Goal: Task Accomplishment & Management: Use online tool/utility

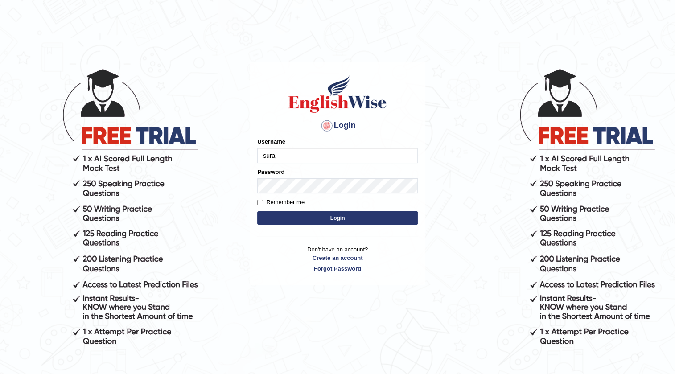
type input "surajshrestha100"
click at [315, 213] on button "Login" at bounding box center [337, 217] width 160 height 13
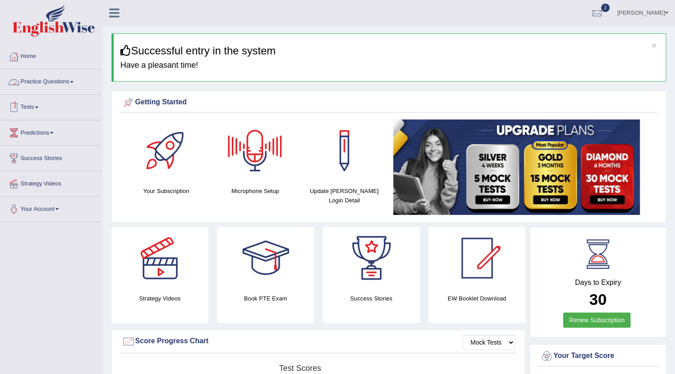
click at [38, 107] on span at bounding box center [37, 108] width 4 height 2
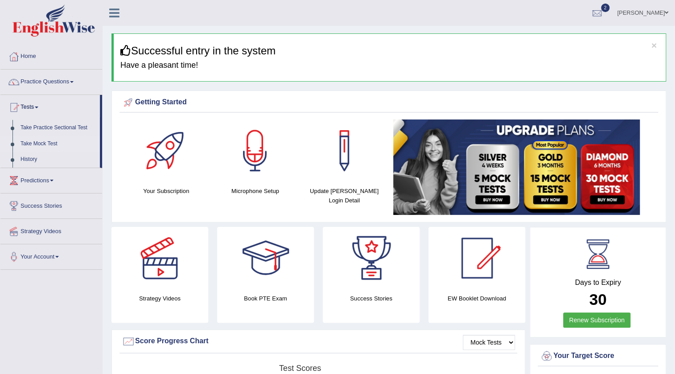
click at [40, 143] on link "Take Mock Test" at bounding box center [57, 144] width 83 height 16
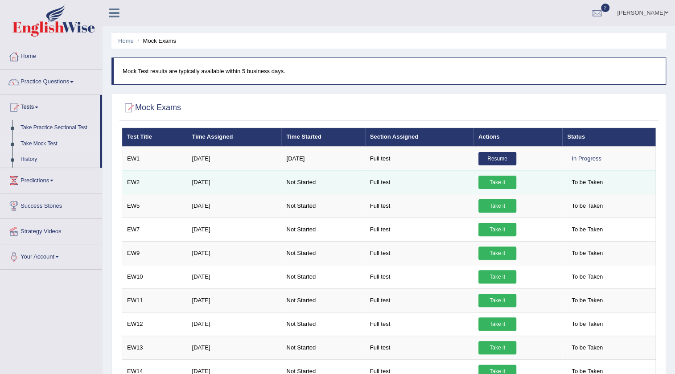
click at [495, 182] on link "Take it" at bounding box center [497, 182] width 38 height 13
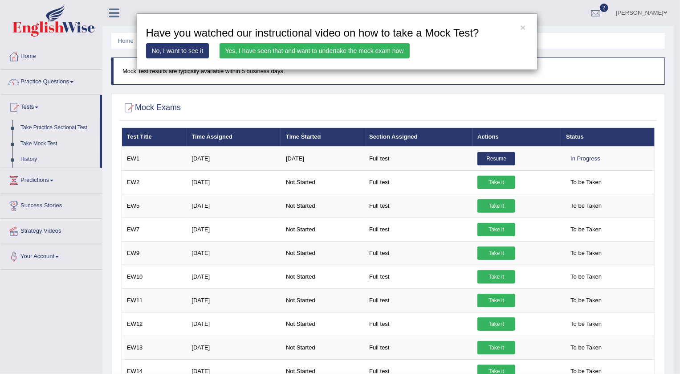
click at [279, 49] on link "Yes, I have seen that and want to undertake the mock exam now" at bounding box center [315, 50] width 190 height 15
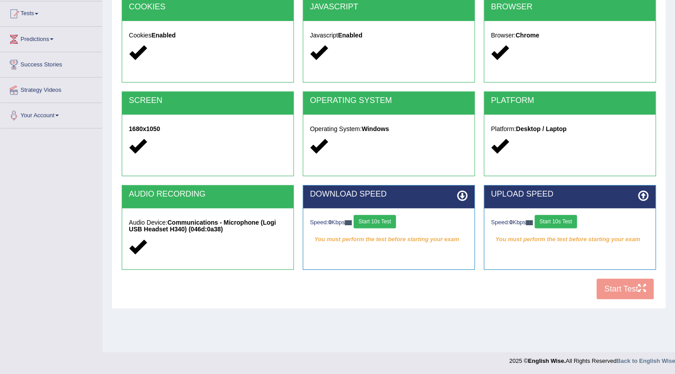
click at [387, 218] on button "Start 10s Test" at bounding box center [374, 221] width 42 height 13
click at [397, 218] on button "Start 10s Test" at bounding box center [384, 221] width 42 height 13
click at [556, 222] on button "Start 10s Test" at bounding box center [555, 221] width 42 height 13
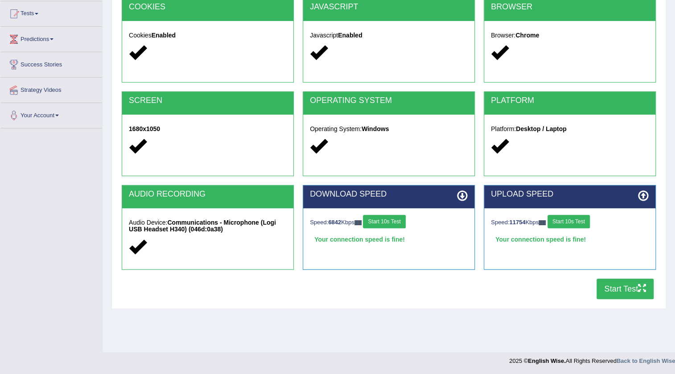
click at [612, 290] on button "Start Test" at bounding box center [624, 289] width 57 height 20
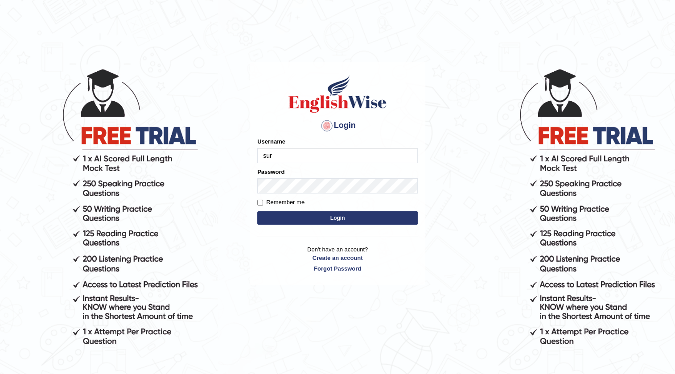
type input "[DEMOGRAPHIC_DATA]"
click at [324, 216] on button "Login" at bounding box center [337, 217] width 160 height 13
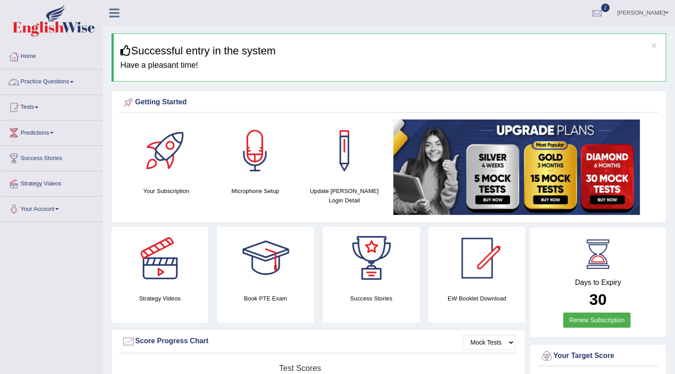
click at [72, 80] on link "Practice Questions" at bounding box center [51, 81] width 102 height 22
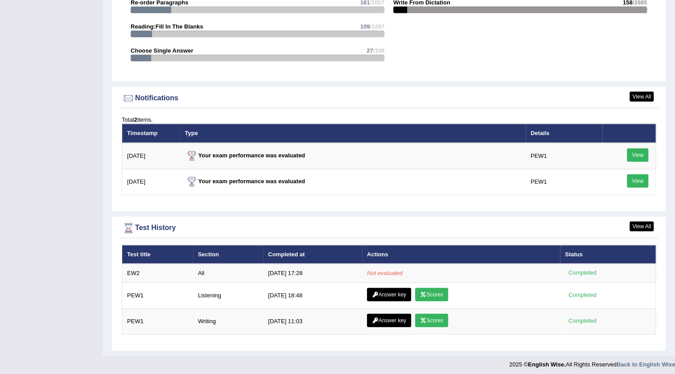
scroll to position [1063, 0]
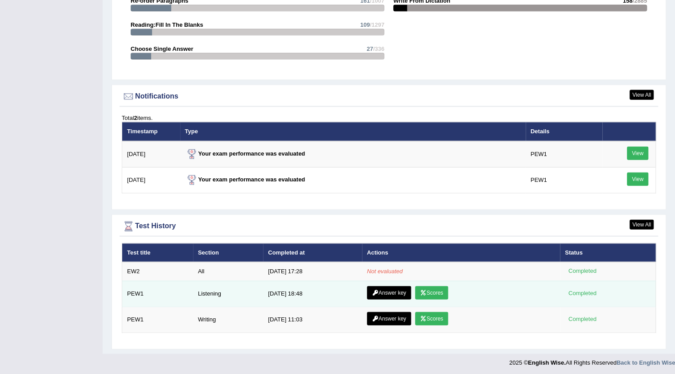
click at [431, 291] on link "Scores" at bounding box center [431, 292] width 33 height 13
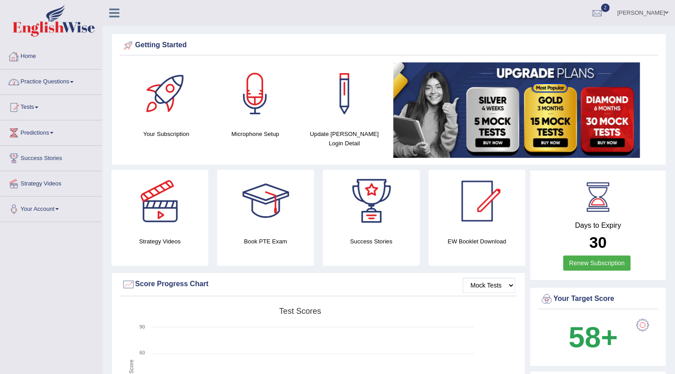
click at [65, 80] on link "Practice Questions" at bounding box center [51, 81] width 102 height 22
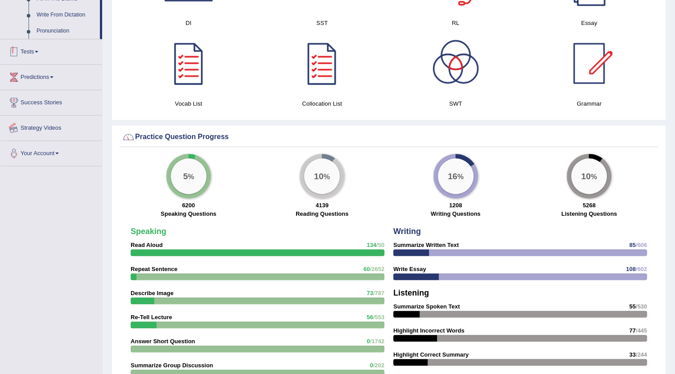
scroll to position [567, 0]
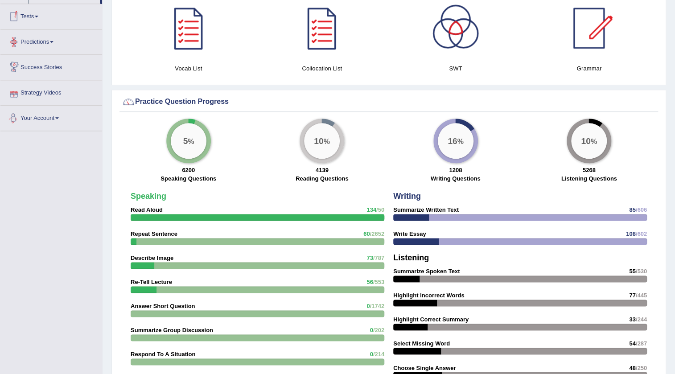
click at [37, 16] on link "Tests" at bounding box center [51, 15] width 102 height 22
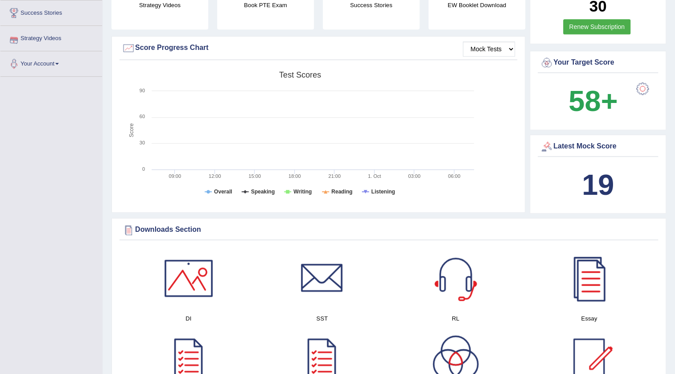
scroll to position [98, 0]
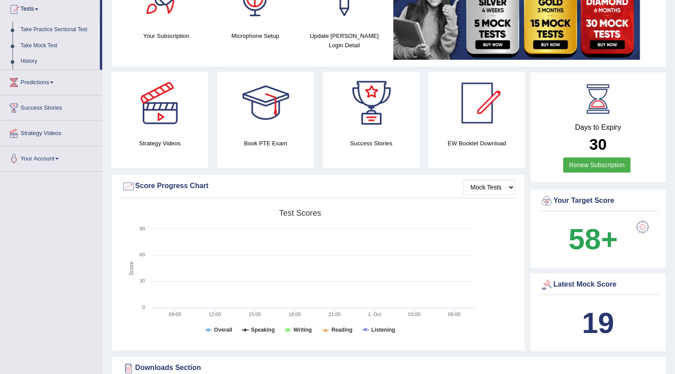
click at [49, 28] on link "Take Practice Sectional Test" at bounding box center [57, 30] width 83 height 16
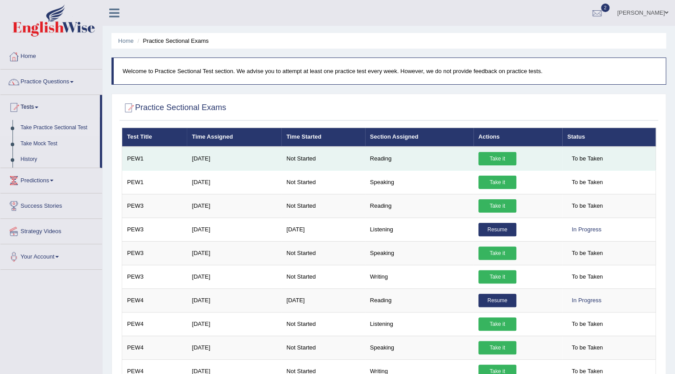
click at [496, 159] on link "Take it" at bounding box center [497, 158] width 38 height 13
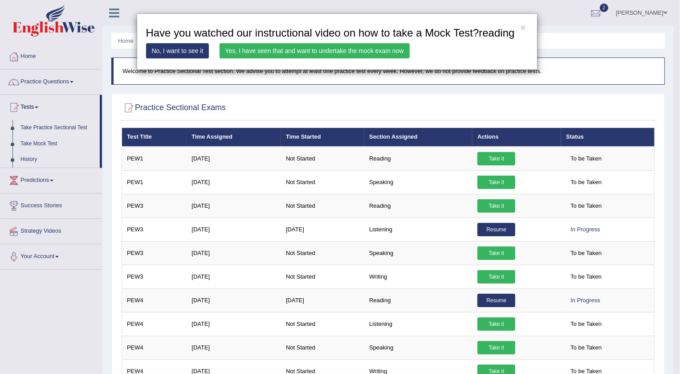
click at [312, 49] on link "Yes, I have seen that and want to undertake the mock exam now" at bounding box center [315, 50] width 190 height 15
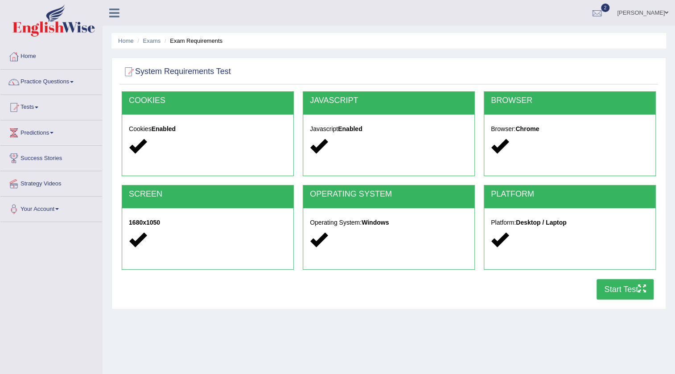
click at [629, 293] on button "Start Test" at bounding box center [624, 289] width 57 height 20
click at [71, 80] on link "Practice Questions" at bounding box center [51, 81] width 102 height 22
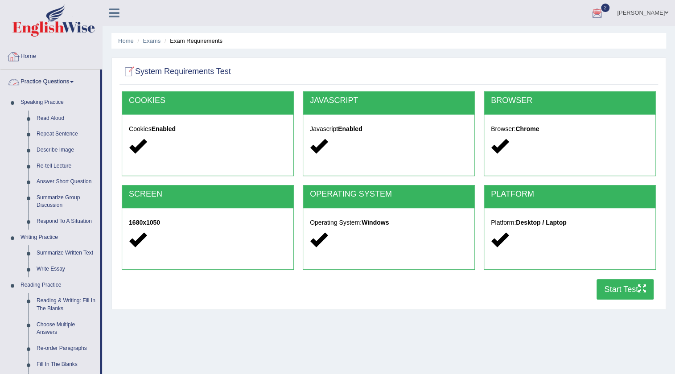
click at [60, 25] on img at bounding box center [53, 20] width 82 height 32
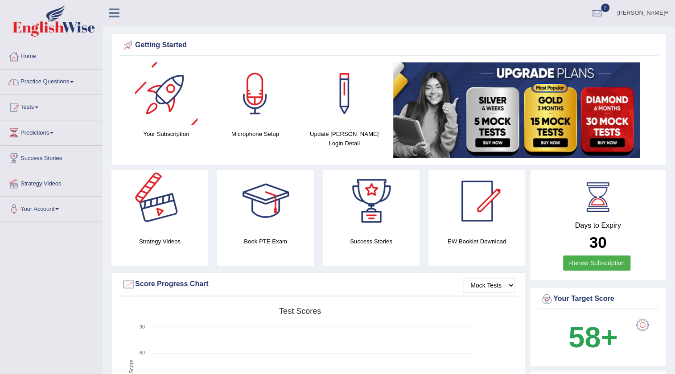
click at [72, 85] on link "Practice Questions" at bounding box center [51, 81] width 102 height 22
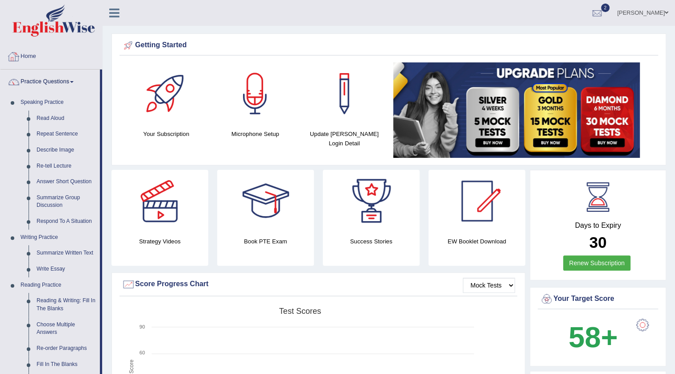
click at [59, 29] on img at bounding box center [53, 20] width 82 height 32
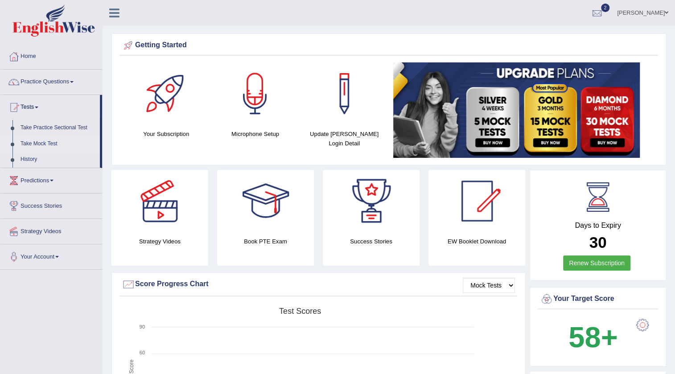
click at [46, 140] on link "Take Mock Test" at bounding box center [57, 144] width 83 height 16
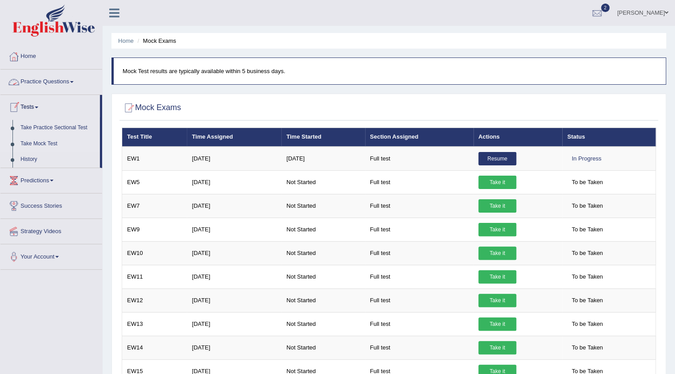
click at [50, 125] on link "Take Practice Sectional Test" at bounding box center [57, 128] width 83 height 16
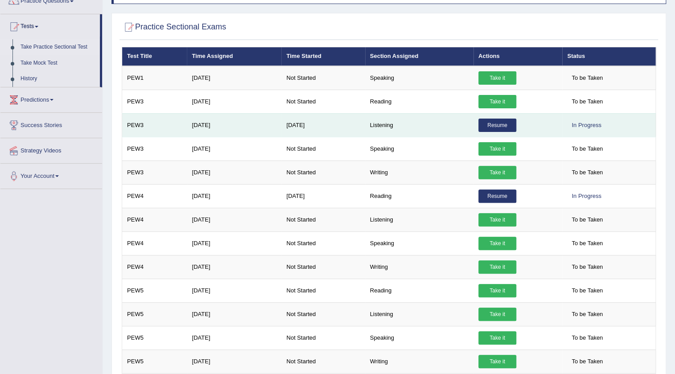
click at [490, 123] on link "Resume" at bounding box center [497, 125] width 38 height 13
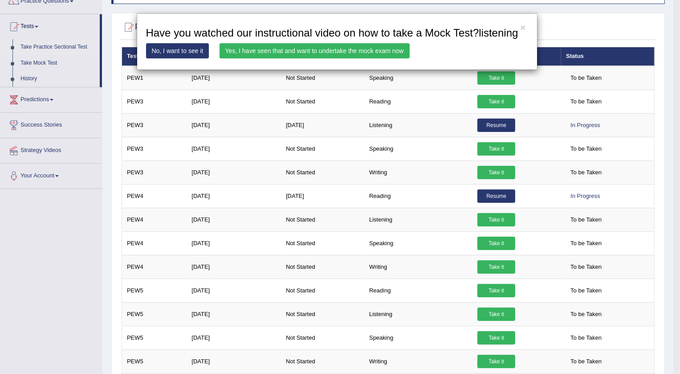
click at [301, 48] on link "Yes, I have seen that and want to undertake the mock exam now" at bounding box center [315, 50] width 190 height 15
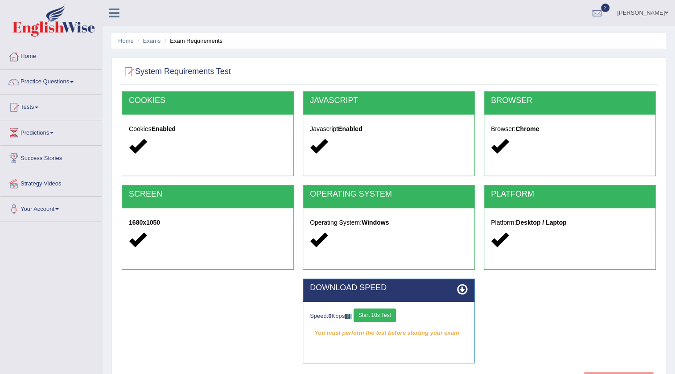
click at [387, 313] on button "Start 10s Test" at bounding box center [374, 314] width 42 height 13
click at [392, 314] on button "Start 10s Test" at bounding box center [384, 314] width 42 height 13
click at [395, 316] on button "Start 10s Test" at bounding box center [384, 314] width 42 height 13
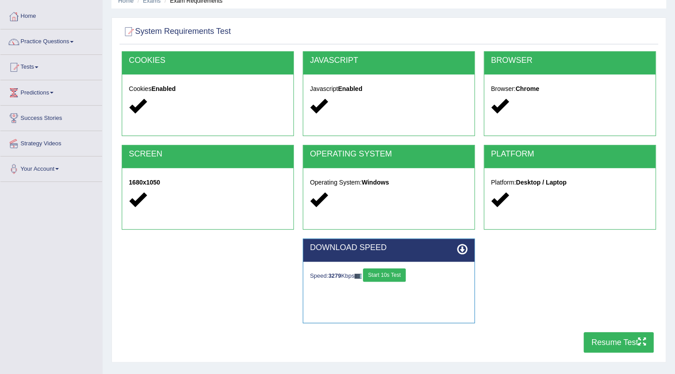
scroll to position [81, 0]
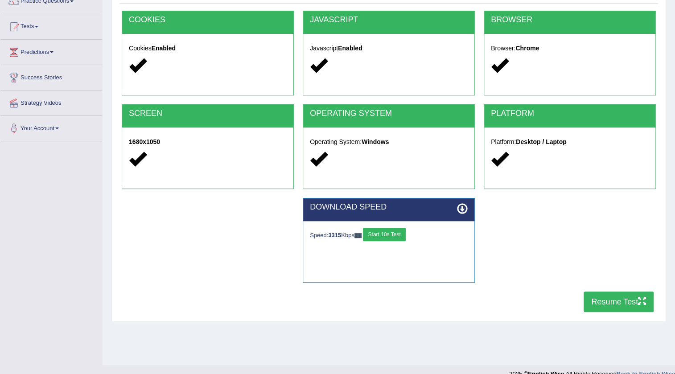
click at [596, 297] on button "Resume Test" at bounding box center [618, 301] width 70 height 20
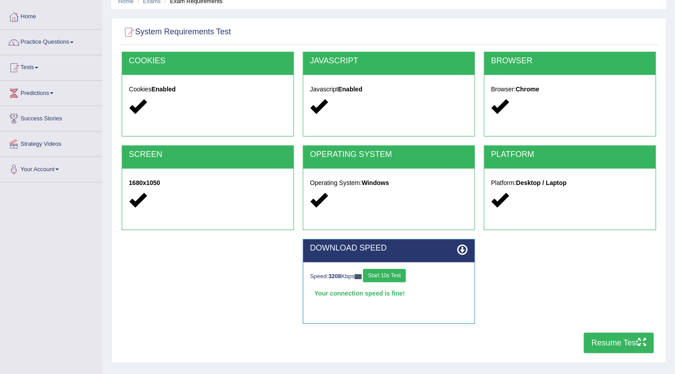
scroll to position [0, 0]
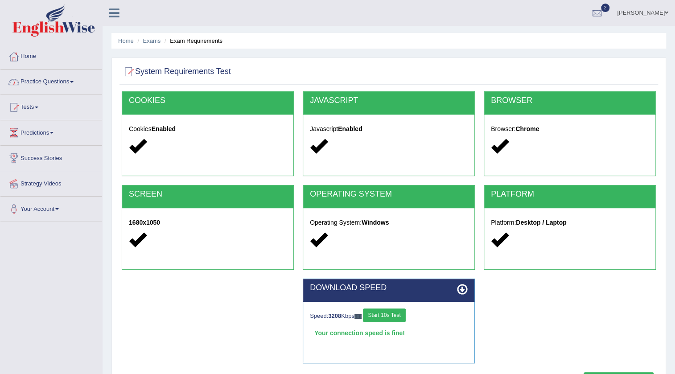
click at [70, 80] on link "Practice Questions" at bounding box center [51, 81] width 102 height 22
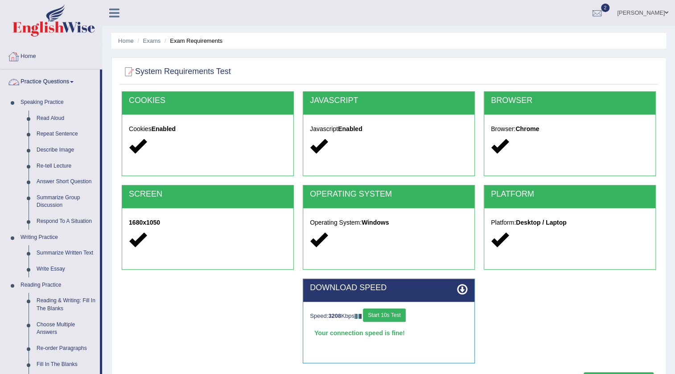
click at [32, 53] on link "Home" at bounding box center [51, 55] width 102 height 22
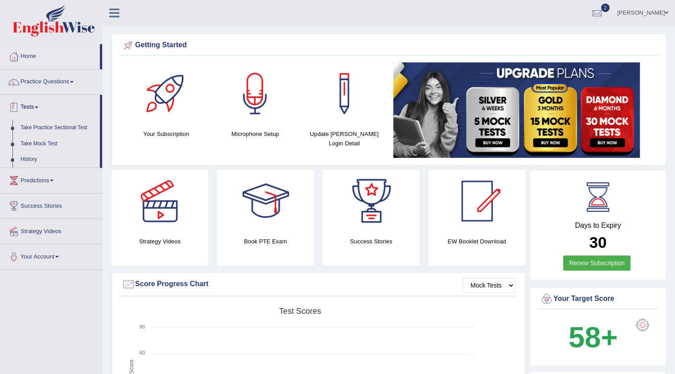
click at [34, 107] on link "Tests" at bounding box center [49, 106] width 99 height 22
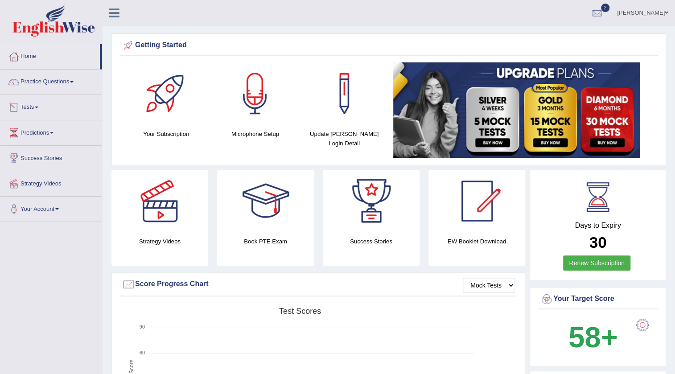
click at [34, 106] on link "Tests" at bounding box center [51, 106] width 102 height 22
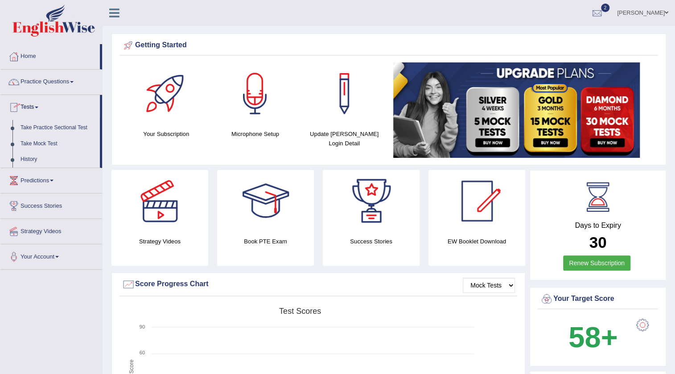
click at [53, 127] on link "Take Practice Sectional Test" at bounding box center [57, 128] width 83 height 16
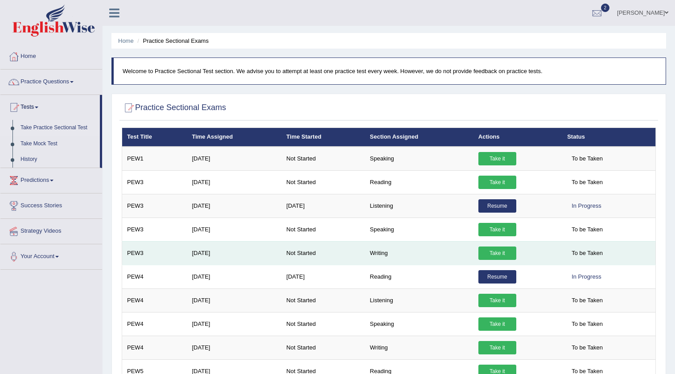
click at [495, 246] on link "Take it" at bounding box center [497, 252] width 38 height 13
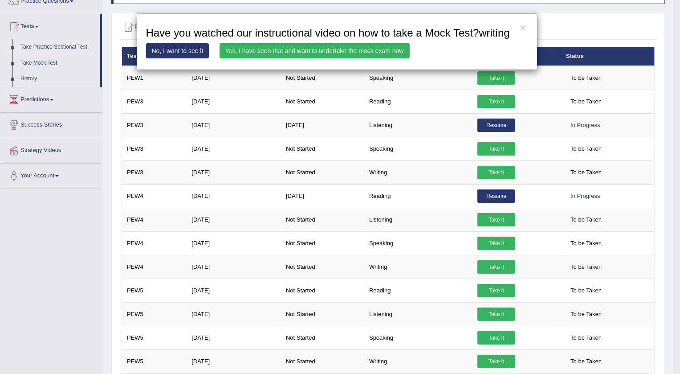
click at [285, 52] on link "Yes, I have seen that and want to undertake the mock exam now" at bounding box center [315, 50] width 190 height 15
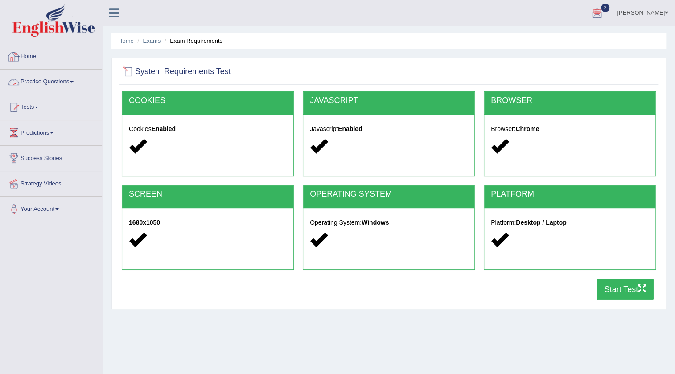
click at [66, 36] on img at bounding box center [53, 20] width 82 height 32
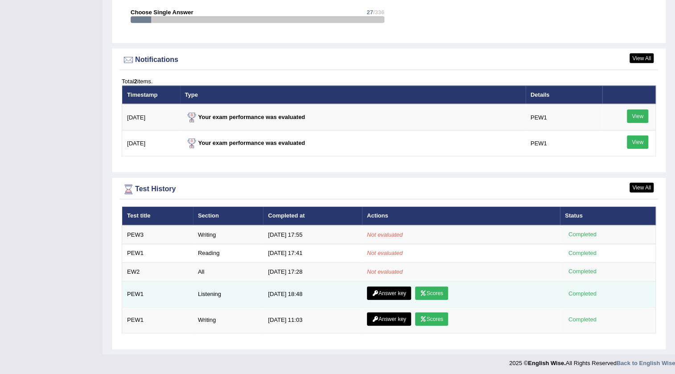
click at [438, 289] on link "Scores" at bounding box center [431, 293] width 33 height 13
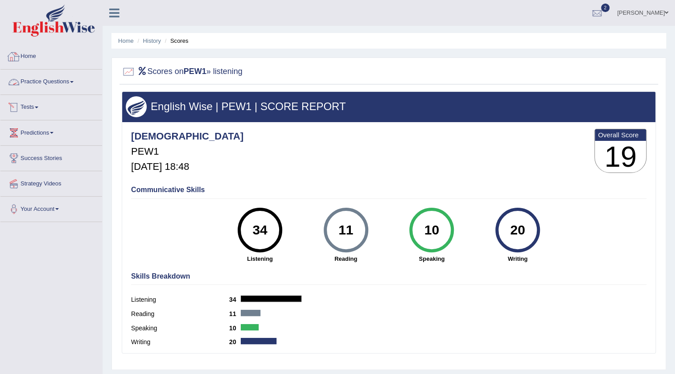
click at [53, 33] on img at bounding box center [53, 20] width 82 height 32
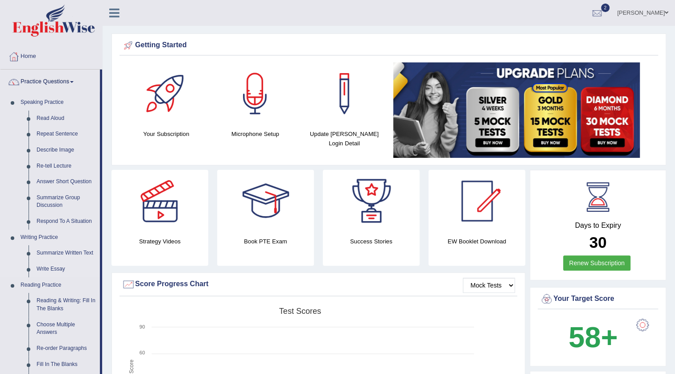
scroll to position [110, 0]
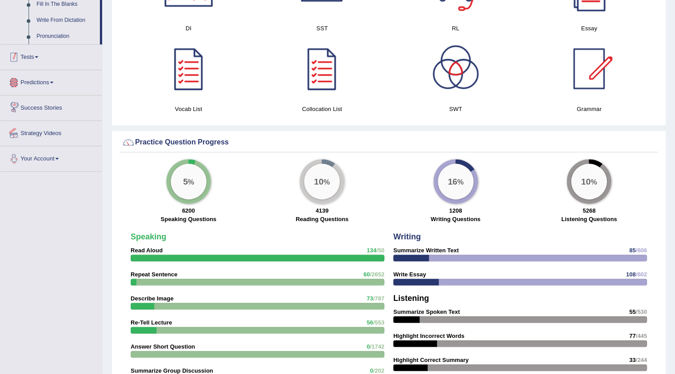
click at [38, 56] on span at bounding box center [37, 57] width 4 height 2
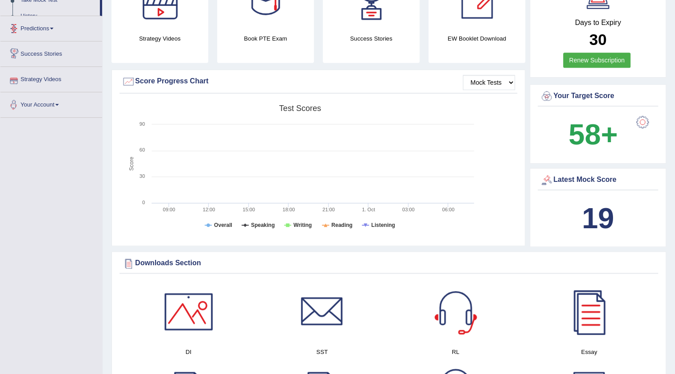
scroll to position [107, 0]
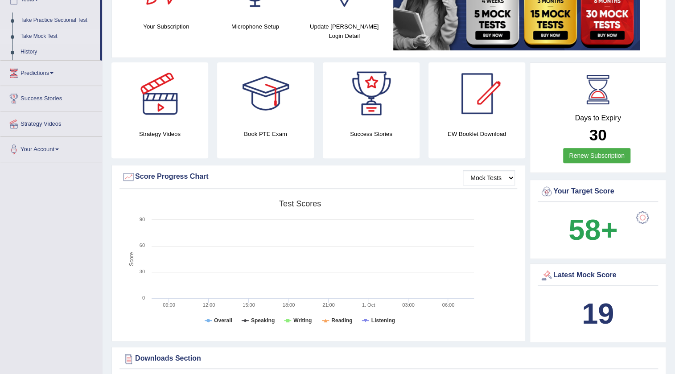
click at [40, 34] on link "Take Mock Test" at bounding box center [57, 37] width 83 height 16
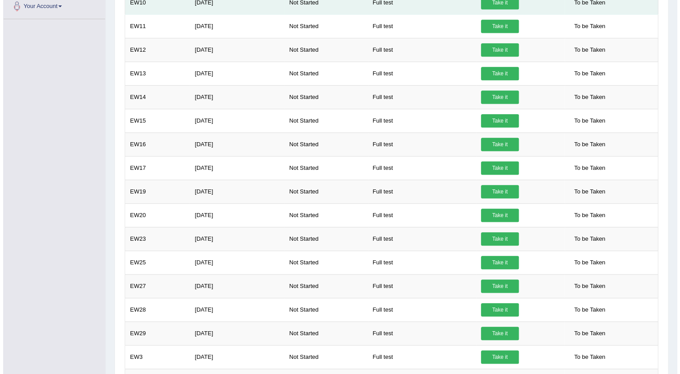
scroll to position [121, 0]
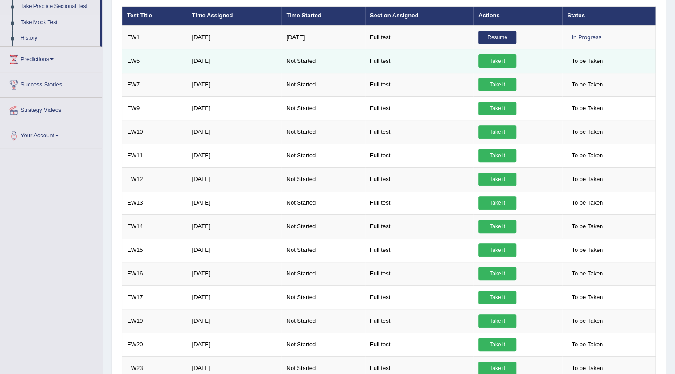
click at [496, 58] on link "Take it" at bounding box center [497, 60] width 38 height 13
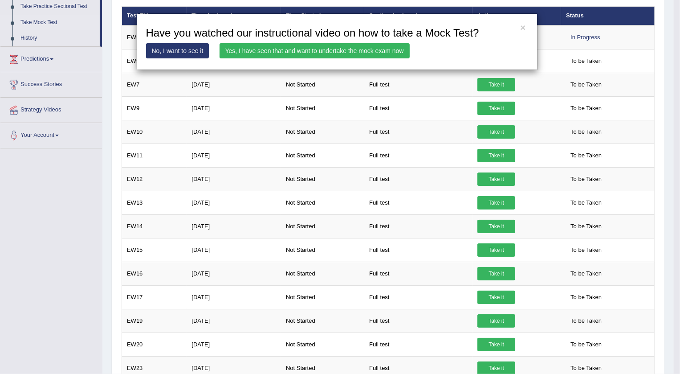
click at [321, 52] on link "Yes, I have seen that and want to undertake the mock exam now" at bounding box center [315, 50] width 190 height 15
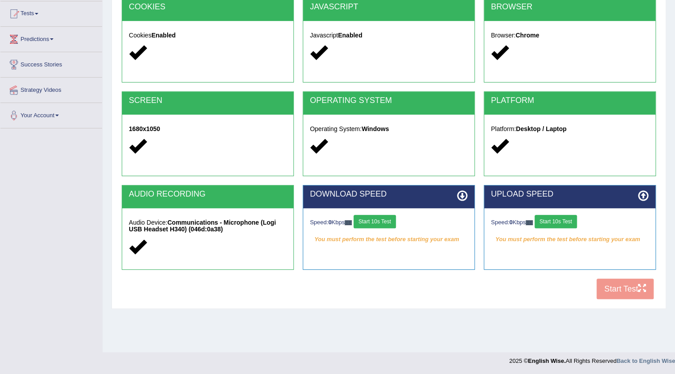
click at [614, 293] on div "COOKIES Cookies Enabled JAVASCRIPT Javascript Enabled BROWSER Browser: Chrome S…" at bounding box center [388, 151] width 538 height 306
click at [558, 222] on button "Start 10s Test" at bounding box center [555, 221] width 42 height 13
click at [387, 222] on button "Start 10s Test" at bounding box center [374, 221] width 42 height 13
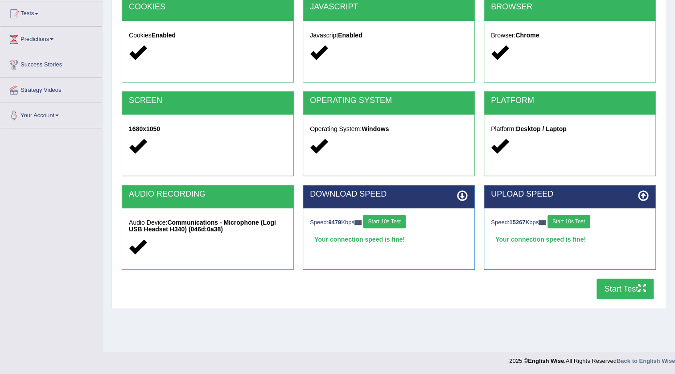
click at [630, 291] on button "Start Test" at bounding box center [624, 289] width 57 height 20
